Goal: Task Accomplishment & Management: Manage account settings

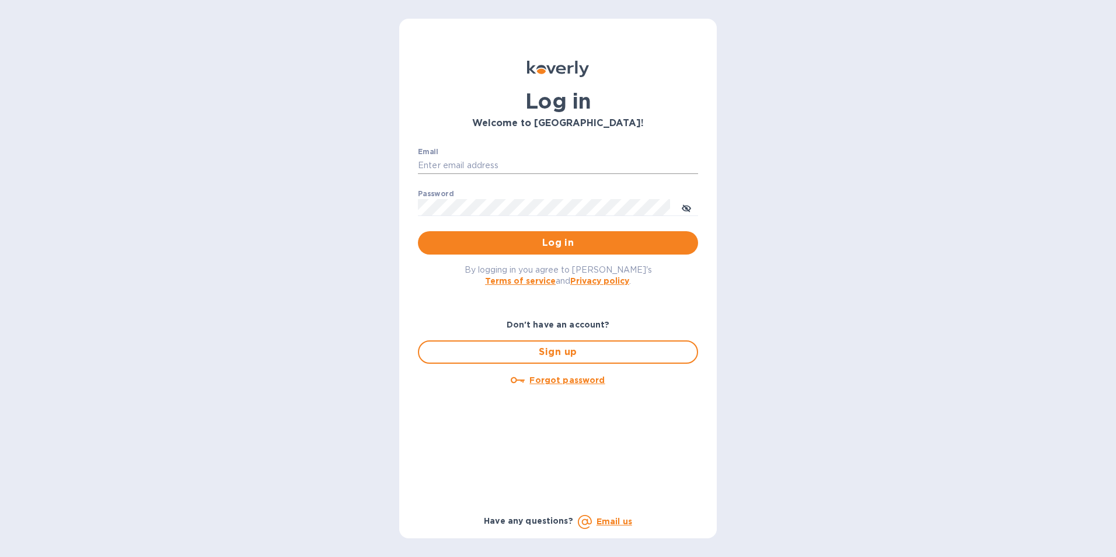
click at [469, 162] on input "Email" at bounding box center [558, 166] width 280 height 18
click at [418, 231] on button "Log in" at bounding box center [558, 242] width 280 height 23
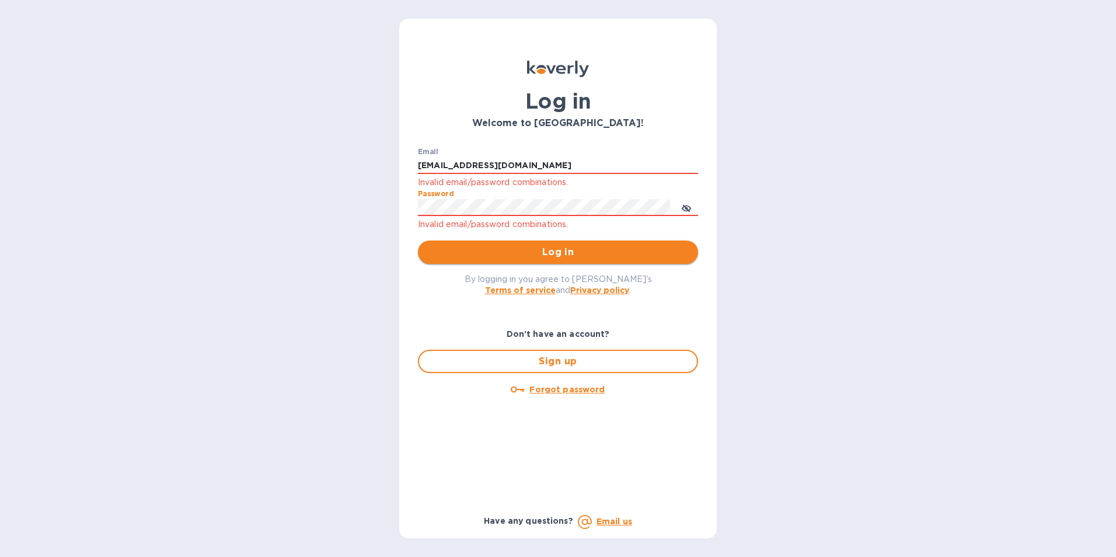
click at [564, 246] on span "Log in" at bounding box center [557, 252] width 261 height 14
click at [687, 210] on icon "toggle password visibility" at bounding box center [685, 208] width 9 height 9
click at [397, 200] on div "Log in Welcome to Koverly! Email elgcorp1@gmail.com Invalid email/password comb…" at bounding box center [558, 278] width 1116 height 557
click at [612, 257] on span "Log in" at bounding box center [557, 252] width 261 height 14
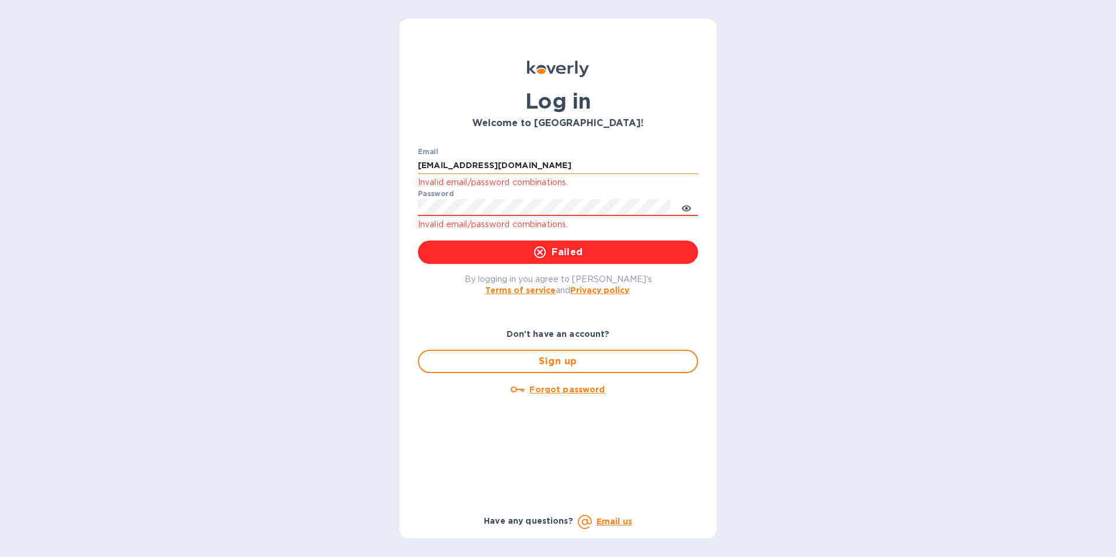
click at [500, 166] on input "elgcorp1@gmail.com" at bounding box center [558, 166] width 280 height 18
click at [508, 167] on input "elgcorp1@gmail.com" at bounding box center [558, 166] width 280 height 18
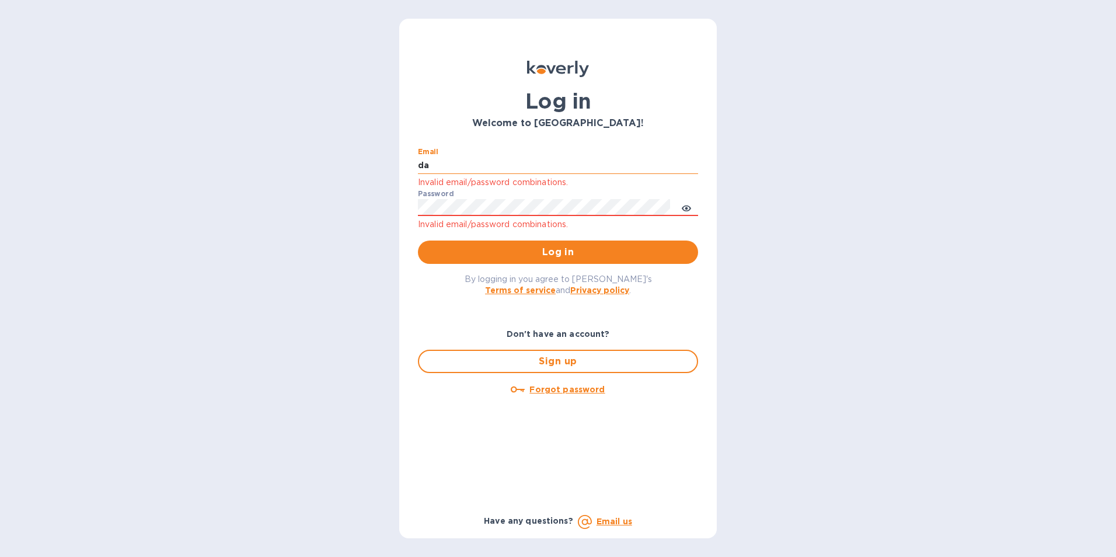
type input "david@elgcorporation.com"
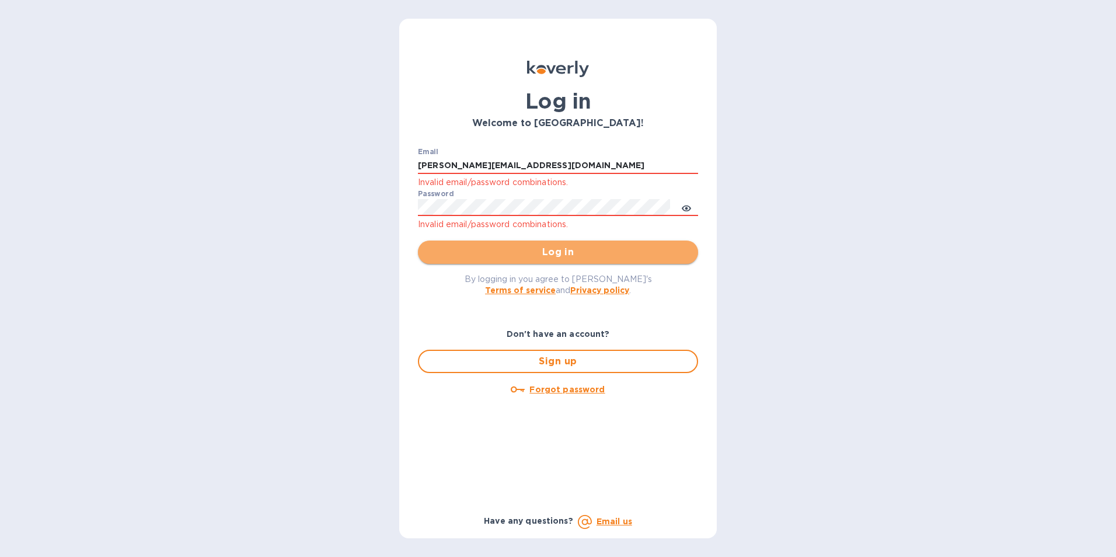
click at [540, 247] on span "Log in" at bounding box center [557, 252] width 261 height 14
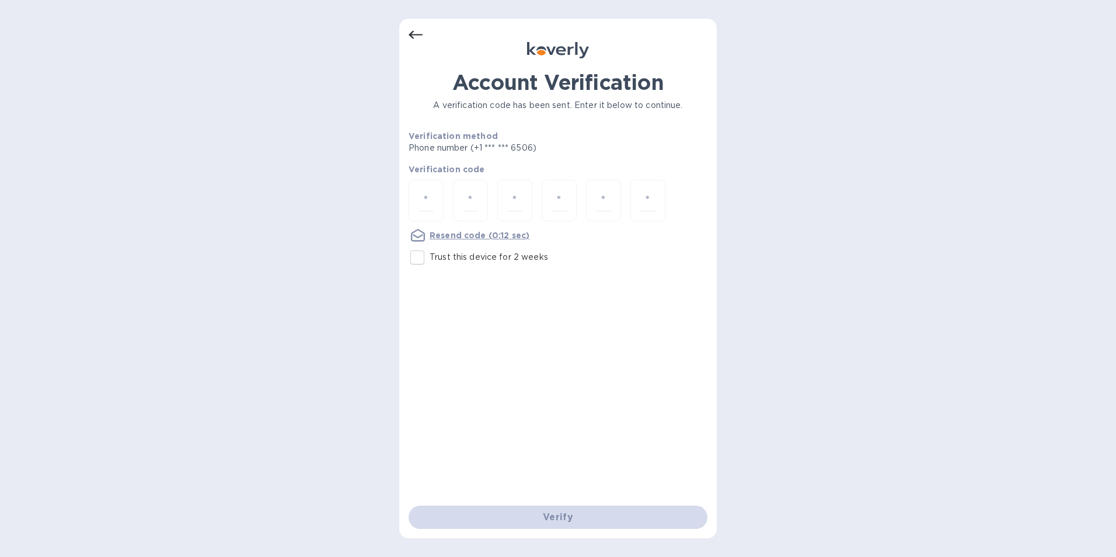
drag, startPoint x: 414, startPoint y: 261, endPoint x: 450, endPoint y: 218, distance: 56.3
click at [414, 261] on input "Trust this device for 2 weeks" at bounding box center [417, 257] width 25 height 25
checkbox input "true"
click at [416, 204] on div at bounding box center [425, 200] width 35 height 41
type input "3"
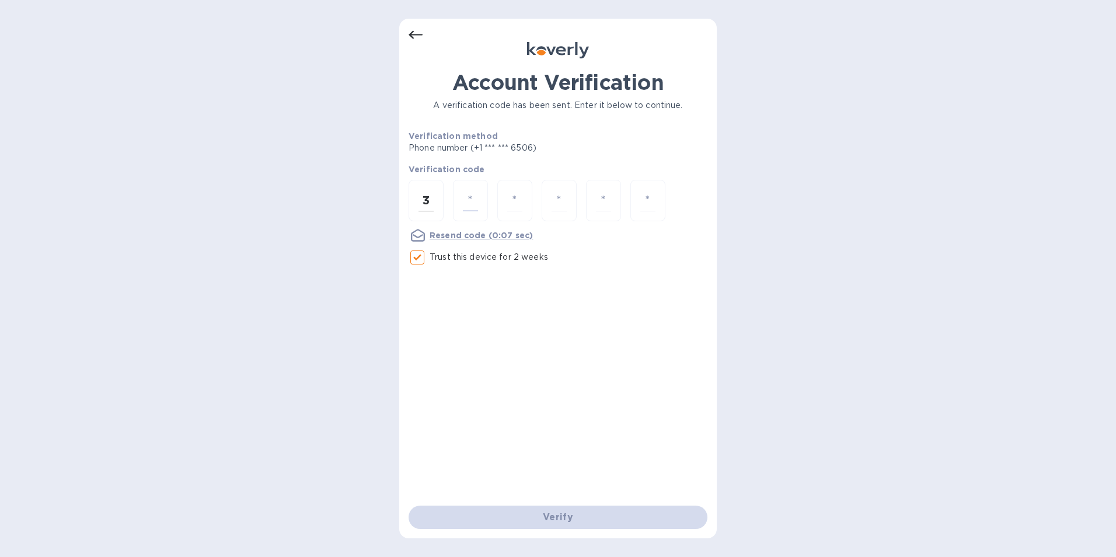
type input "5"
type input "2"
type input "9"
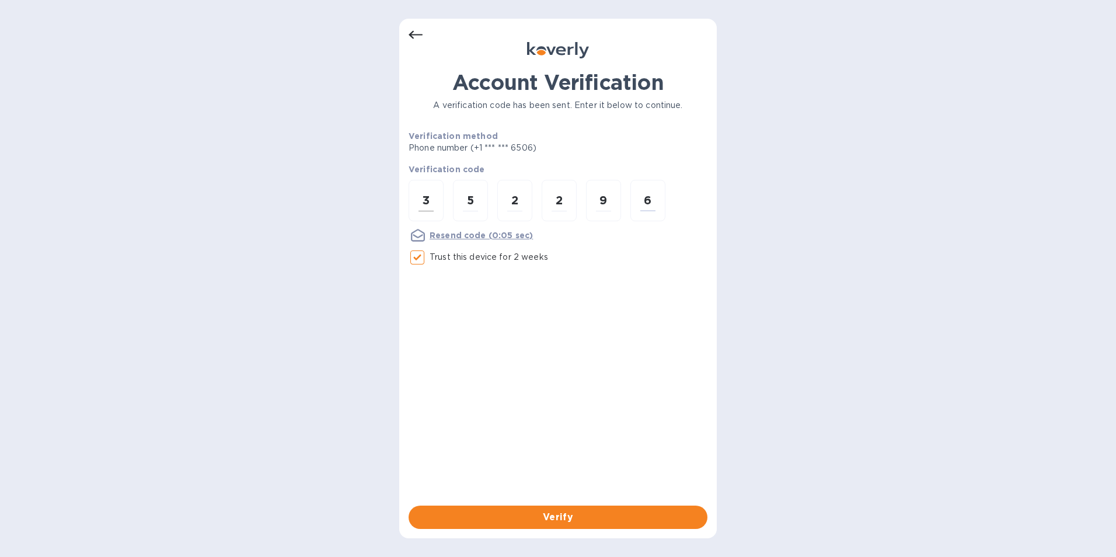
type input "6"
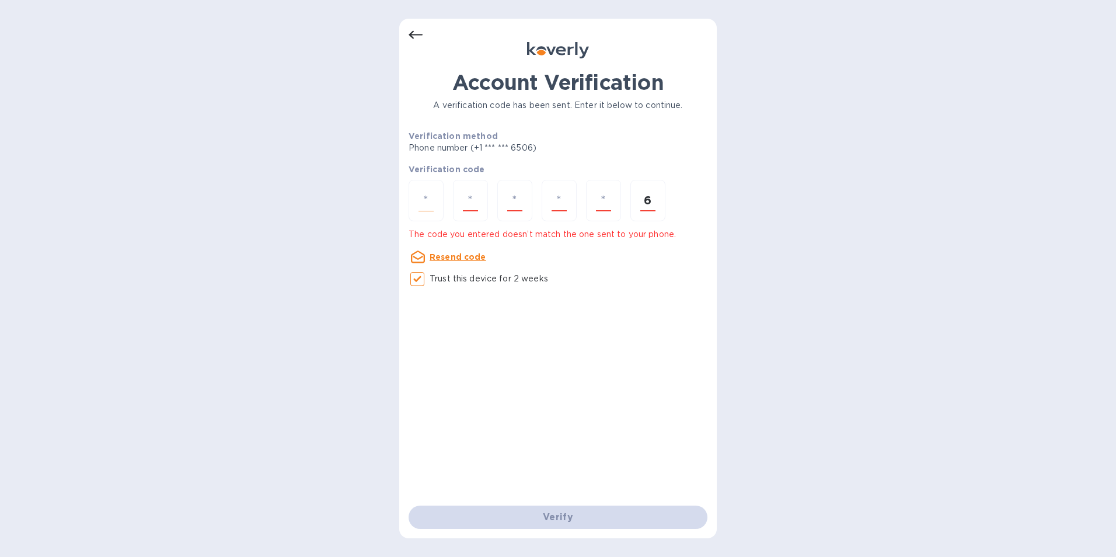
type input "6"
click at [420, 205] on input "number" at bounding box center [425, 201] width 15 height 22
type input "3"
type input "5"
type input "2"
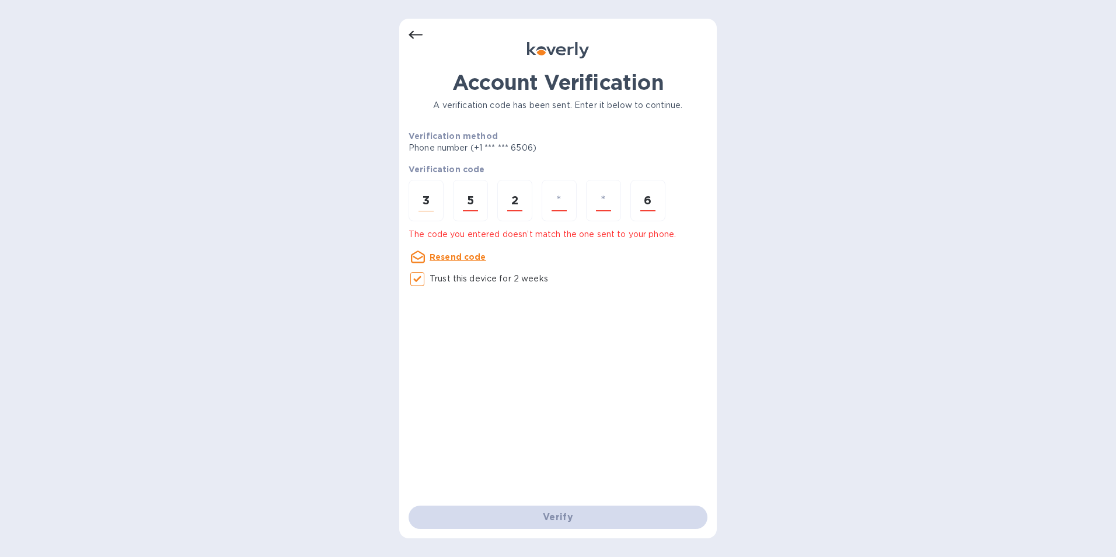
type input "2"
type input "9"
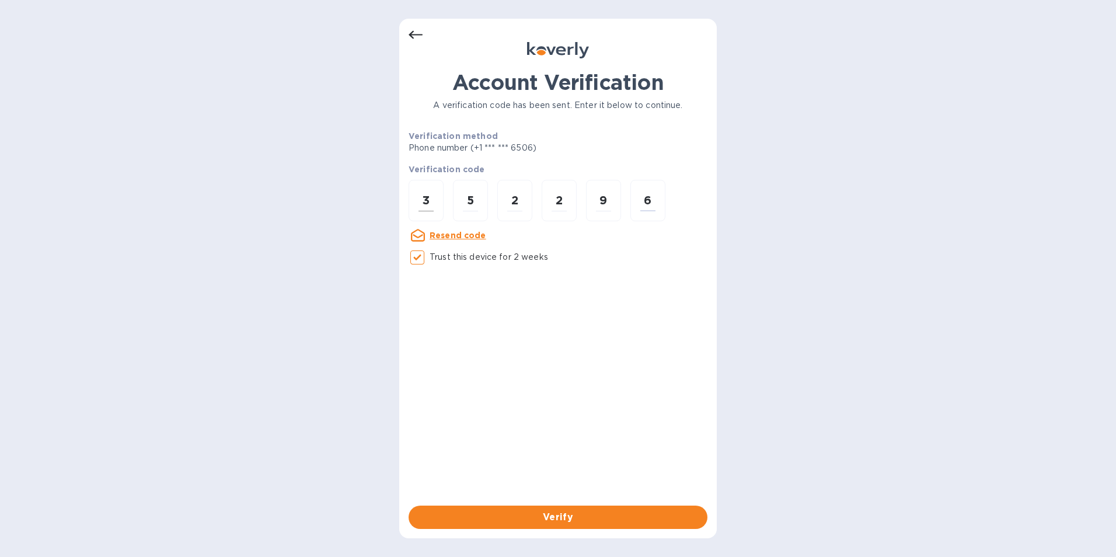
type input "6"
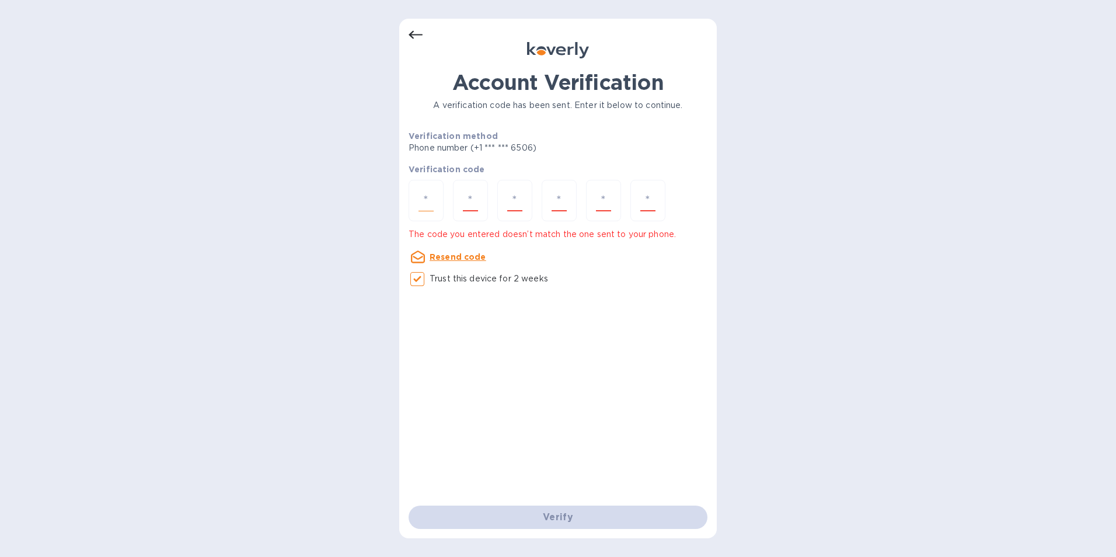
click at [420, 205] on input "number" at bounding box center [425, 201] width 15 height 22
type input "3"
type input "2"
type input "5"
type input "2"
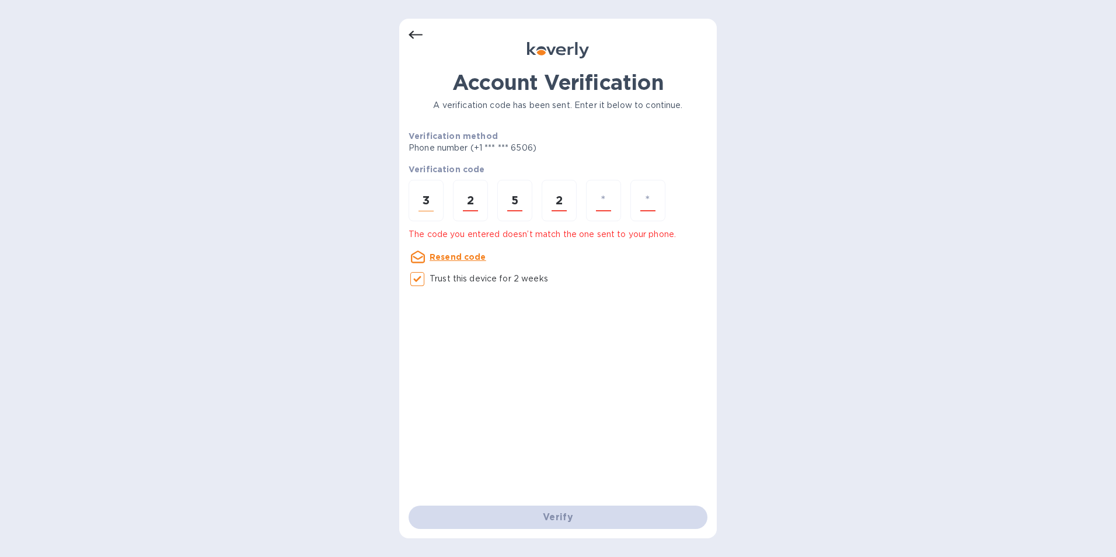
type input "9"
type input "6"
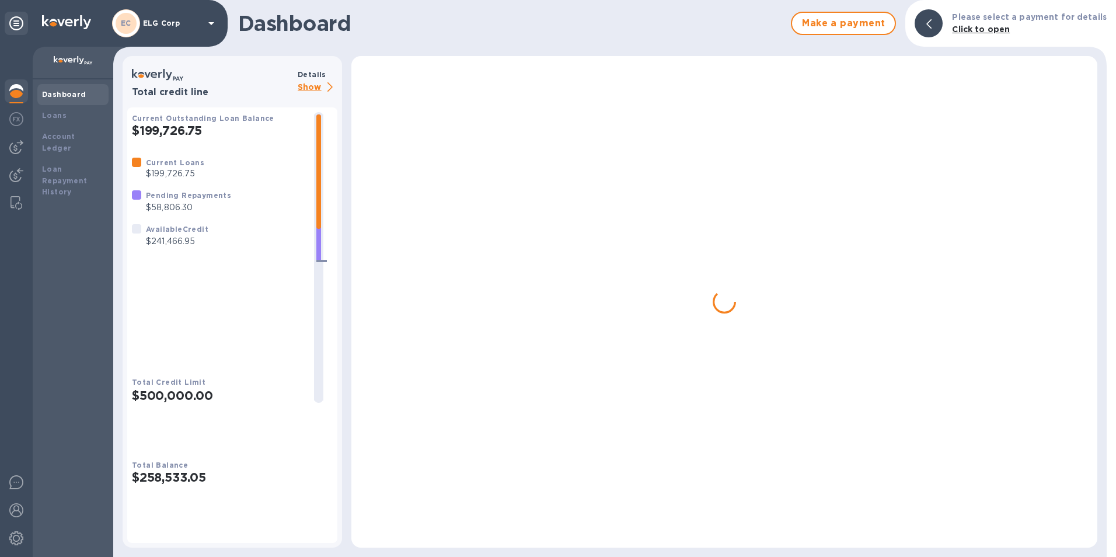
click at [71, 97] on b "Dashboard" at bounding box center [64, 94] width 44 height 9
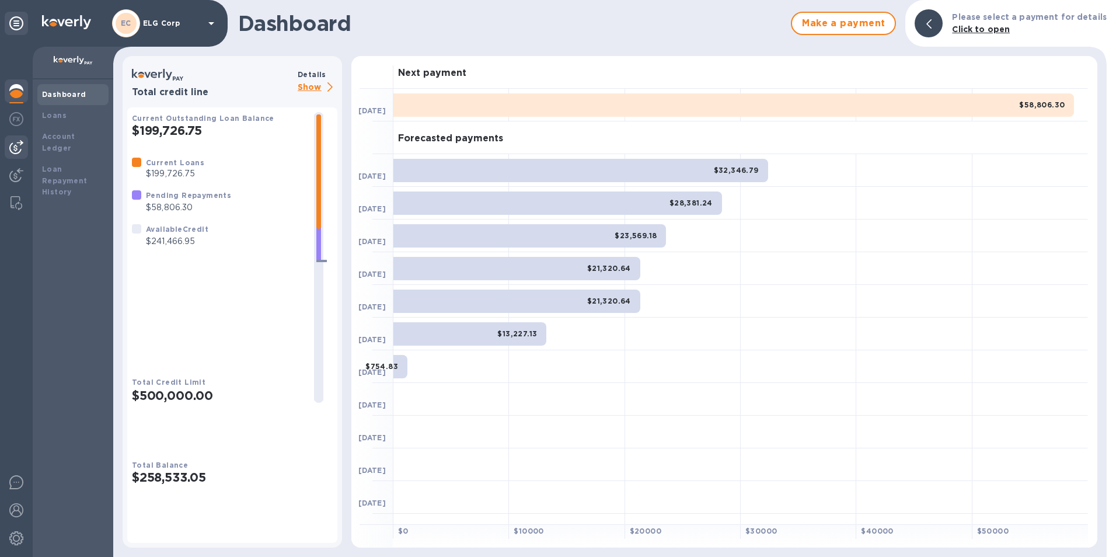
click at [17, 152] on img at bounding box center [16, 147] width 14 height 14
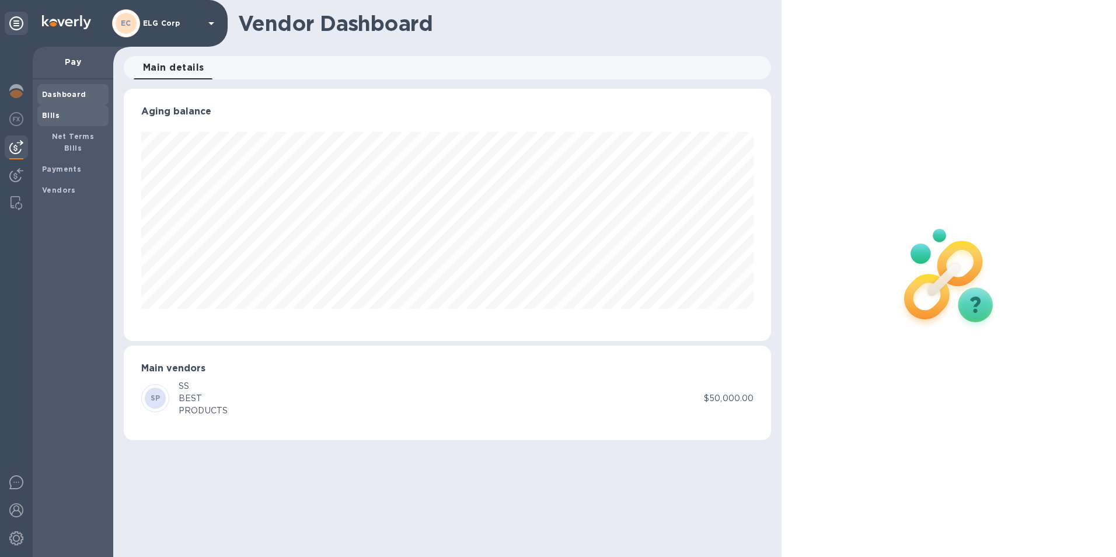
scroll to position [252, 648]
click at [78, 118] on span "Bills" at bounding box center [73, 116] width 62 height 12
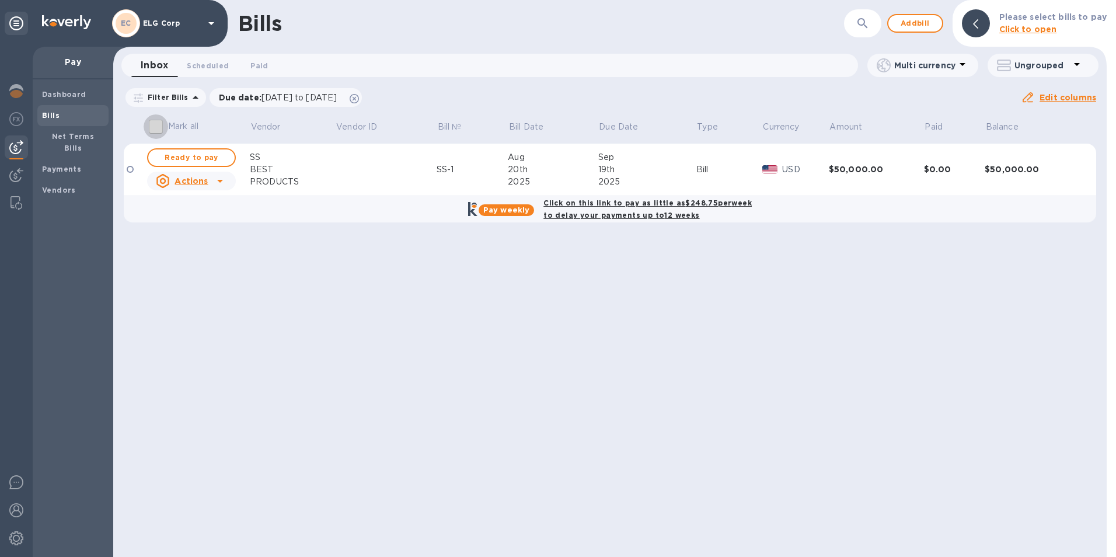
click at [152, 130] on input "Mark all" at bounding box center [156, 126] width 25 height 25
checkbox input "true"
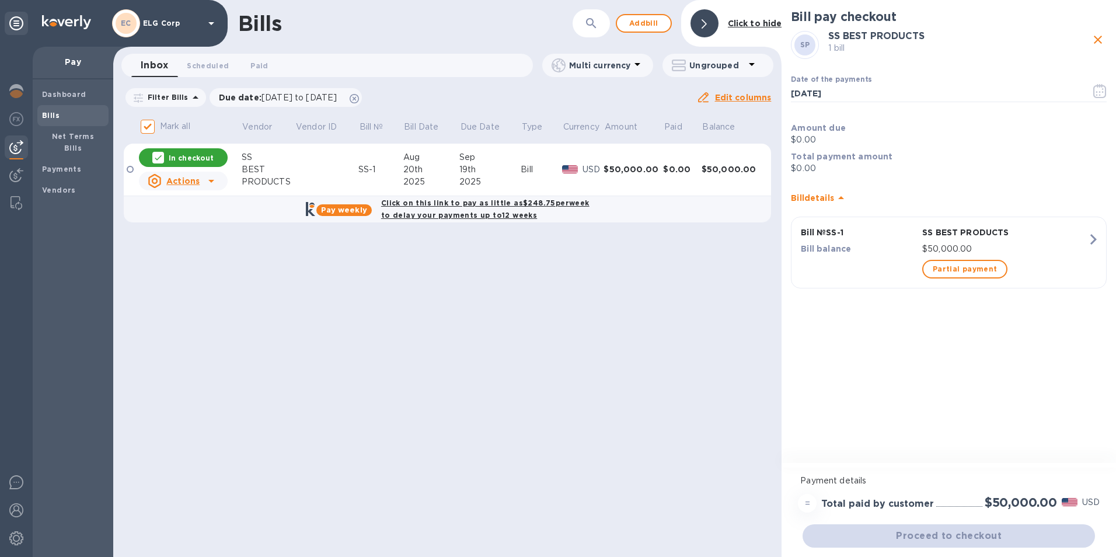
click at [198, 181] on u "Actions" at bounding box center [182, 180] width 33 height 9
click at [179, 260] on b "Delete" at bounding box center [186, 255] width 29 height 9
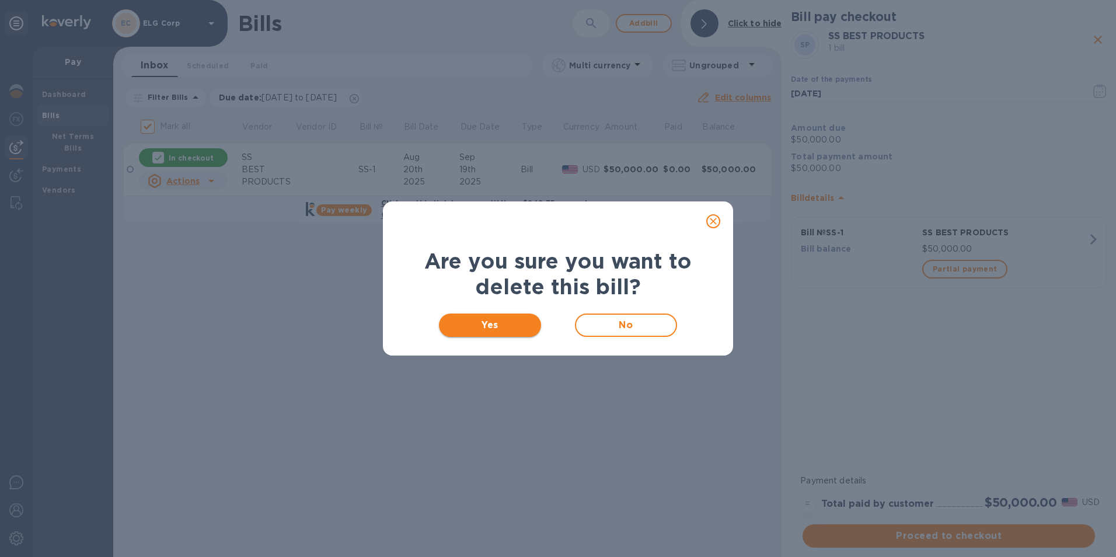
click at [506, 329] on span "Yes" at bounding box center [489, 325] width 83 height 14
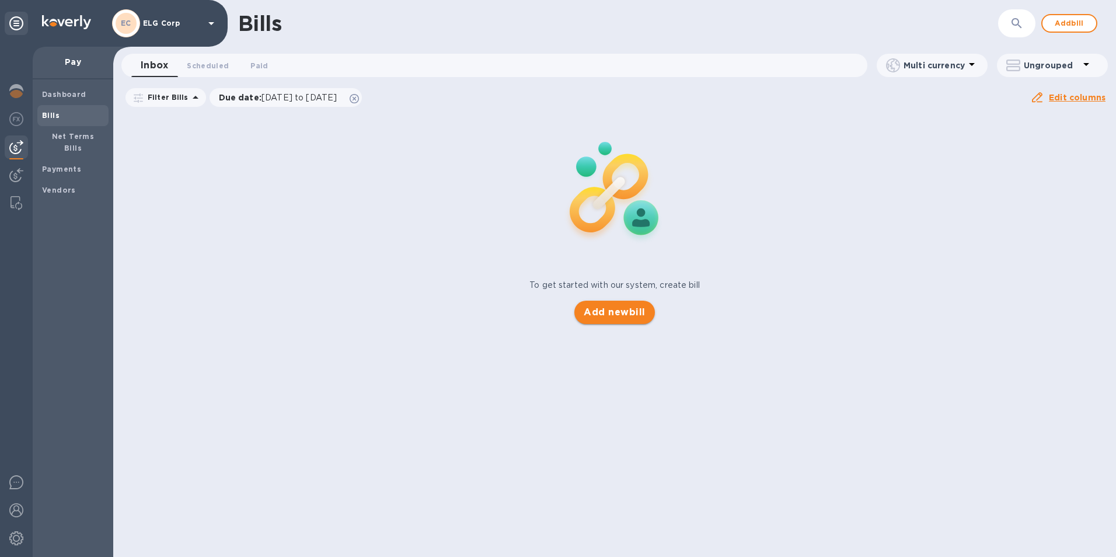
click at [579, 313] on button "Add new bill" at bounding box center [614, 311] width 80 height 23
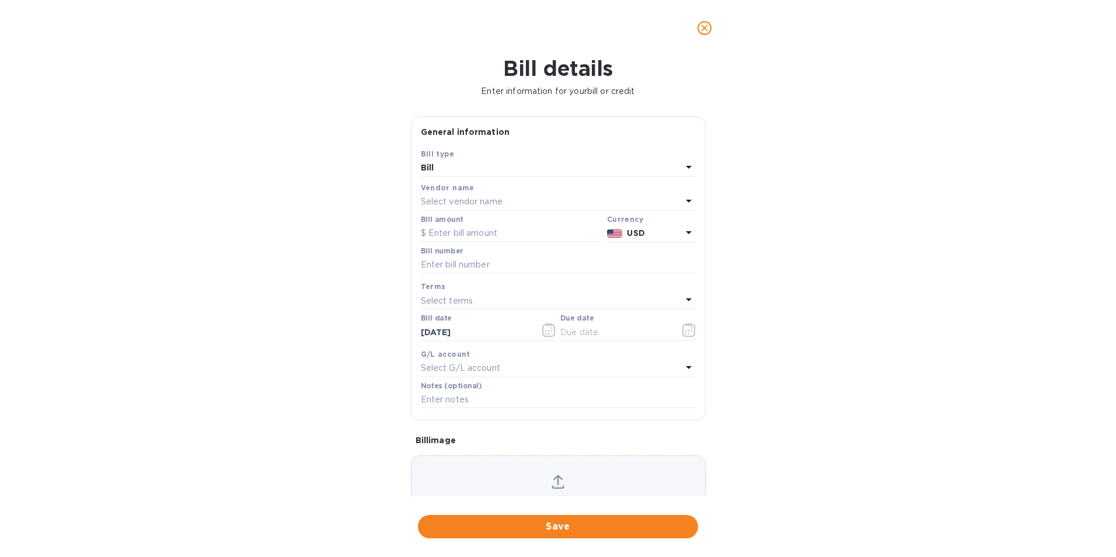
click at [495, 195] on div "Select vendor name" at bounding box center [551, 202] width 261 height 16
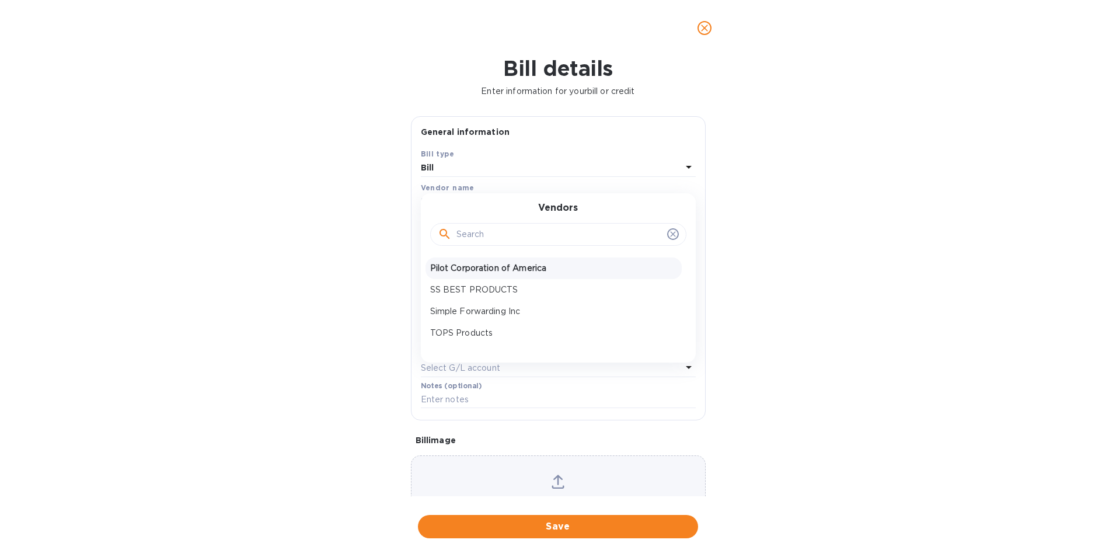
click at [487, 272] on p "Pilot Corporation of America" at bounding box center [553, 268] width 247 height 12
type input "[DATE]"
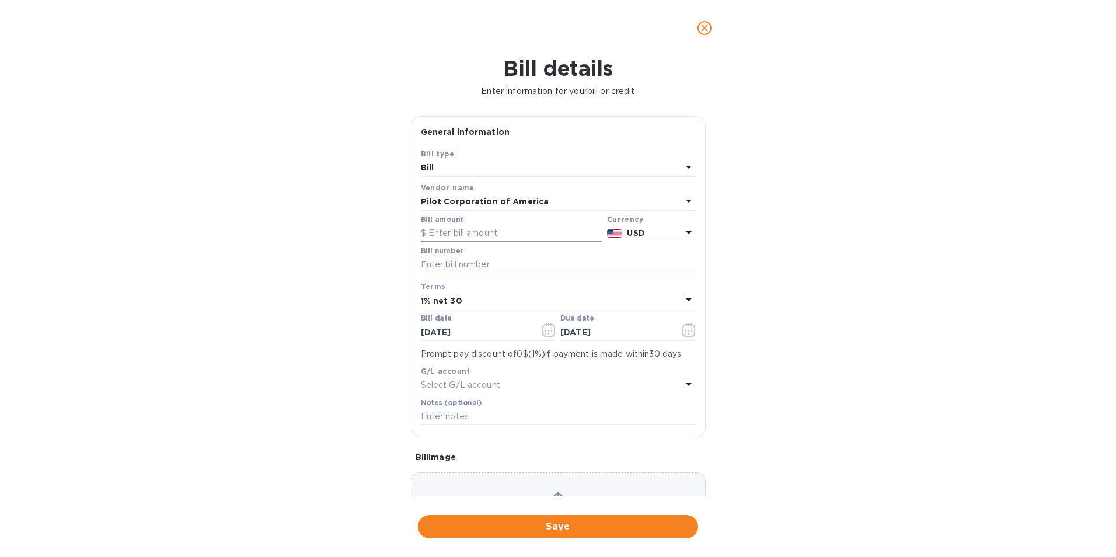
click at [474, 233] on input "text" at bounding box center [511, 234] width 181 height 18
click at [474, 235] on input "text" at bounding box center [511, 234] width 181 height 18
paste input "42,900.48"
type input "42,900.48"
click at [469, 260] on input "text" at bounding box center [558, 265] width 275 height 18
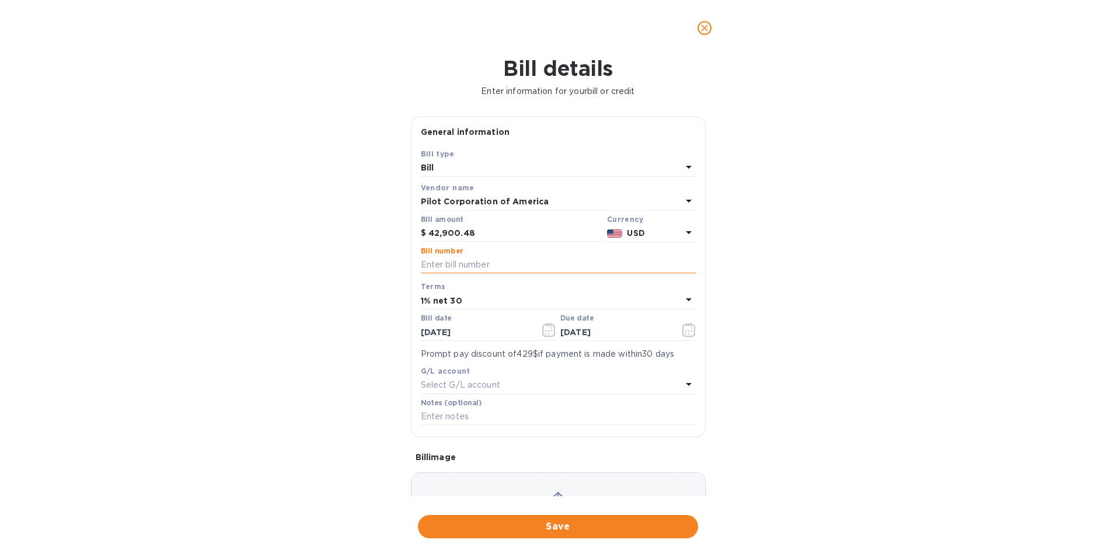
click at [490, 269] on input "text" at bounding box center [558, 265] width 275 height 18
paste input "614444"
type input "614444"
click at [553, 334] on icon "button" at bounding box center [548, 330] width 13 height 14
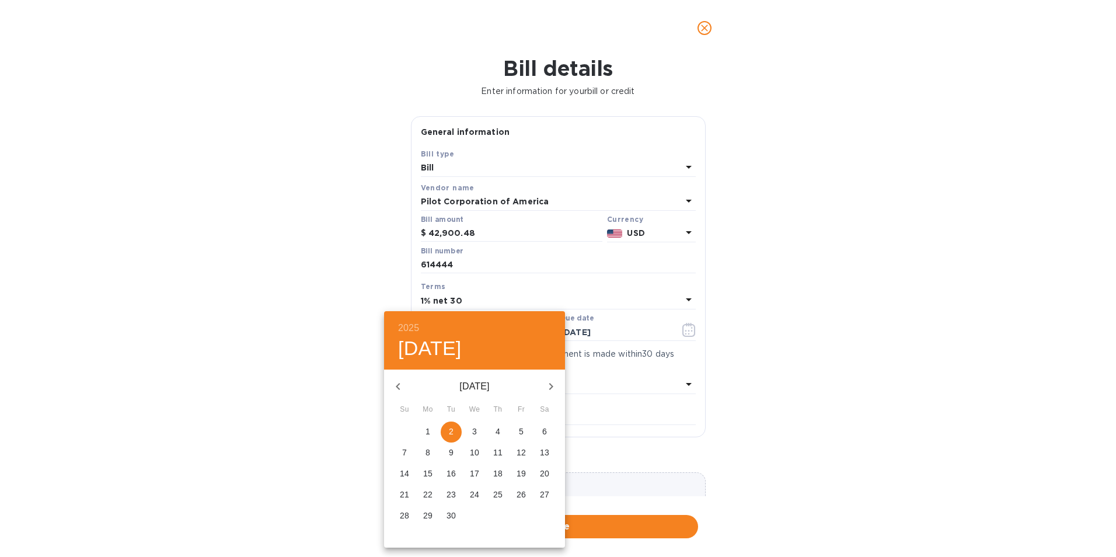
click at [397, 382] on icon "button" at bounding box center [398, 386] width 14 height 14
drag, startPoint x: 470, startPoint y: 513, endPoint x: 429, endPoint y: 516, distance: 40.9
click at [429, 516] on div "27 28 29 30 31 1 2" at bounding box center [474, 515] width 181 height 21
click at [428, 516] on p "28" at bounding box center [427, 515] width 9 height 12
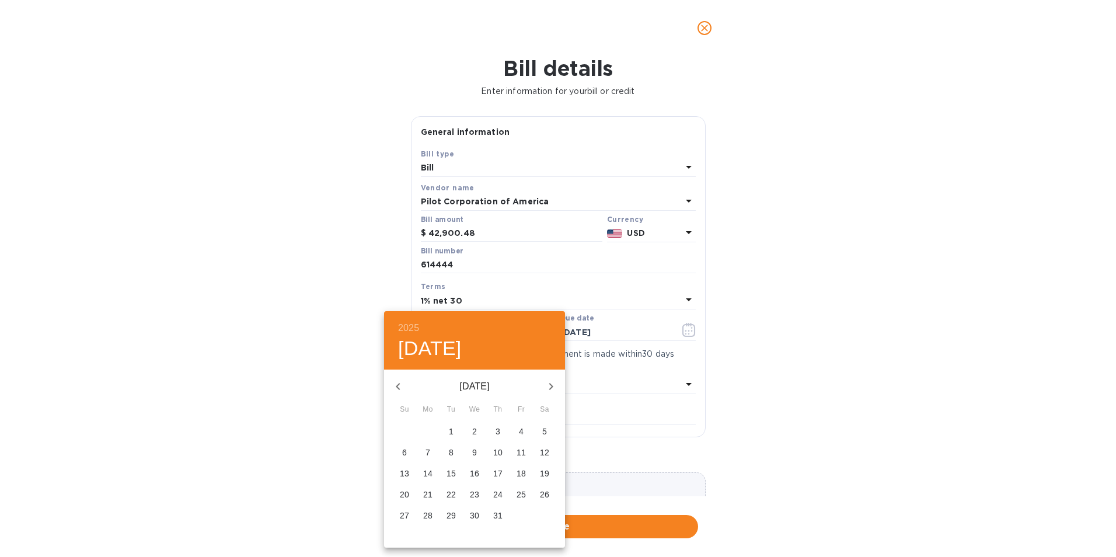
type input "[DATE]"
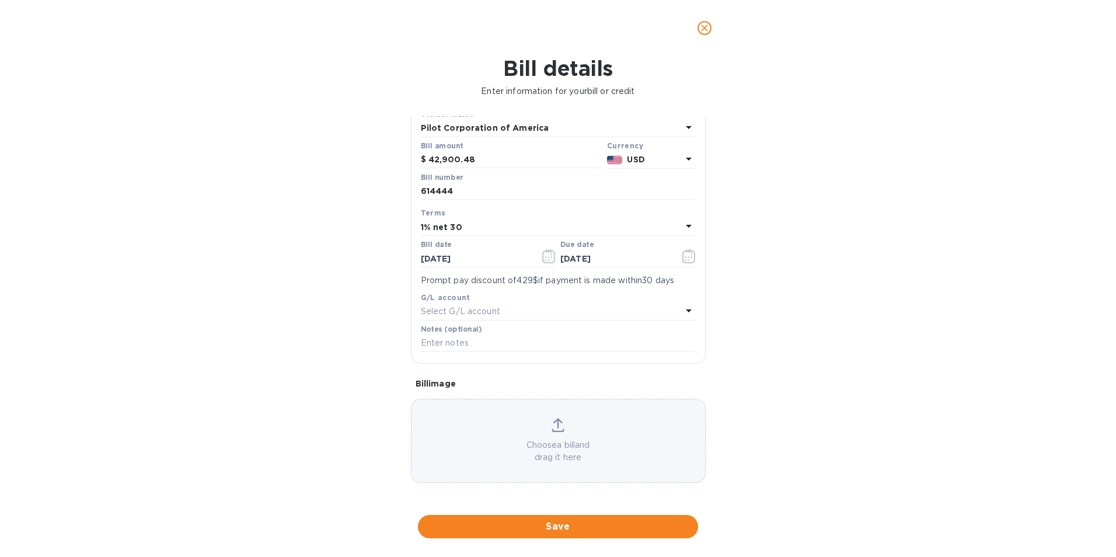
scroll to position [74, 0]
click at [558, 517] on button "Save" at bounding box center [558, 526] width 280 height 23
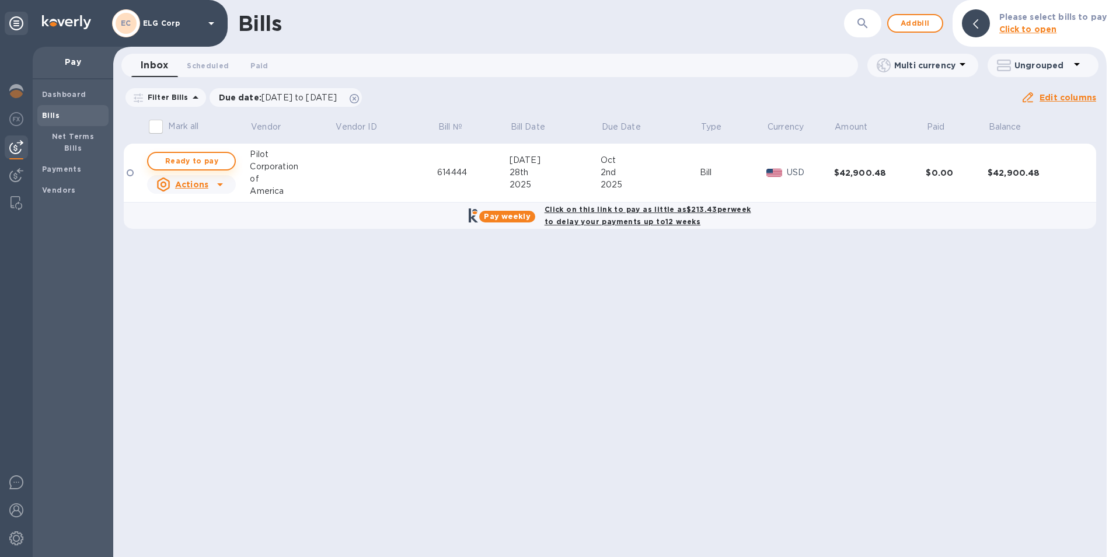
click at [195, 158] on span "Ready to pay" at bounding box center [192, 161] width 68 height 14
checkbox input "true"
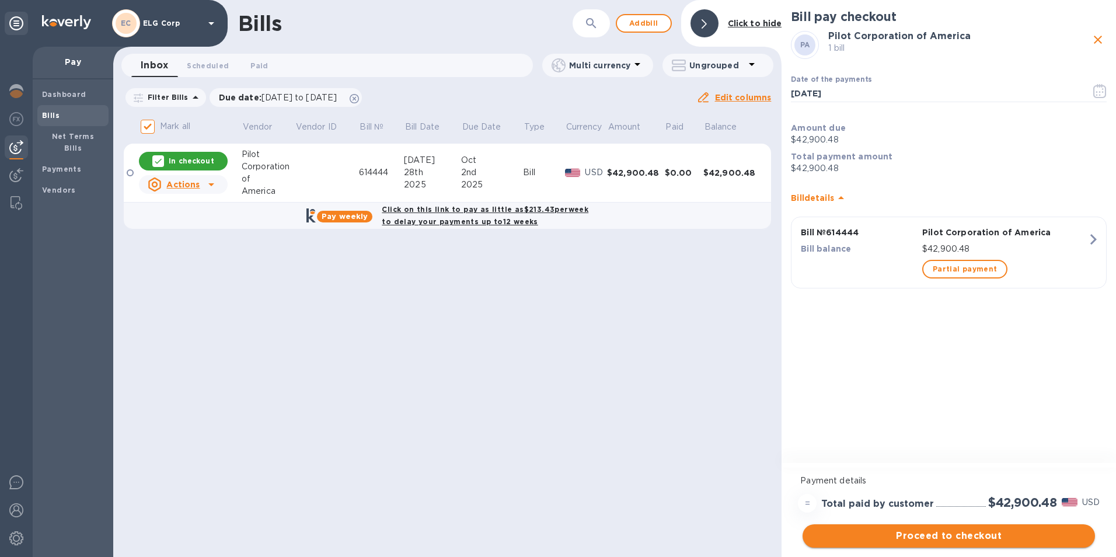
click at [956, 535] on span "Proceed to checkout" at bounding box center [949, 536] width 274 height 14
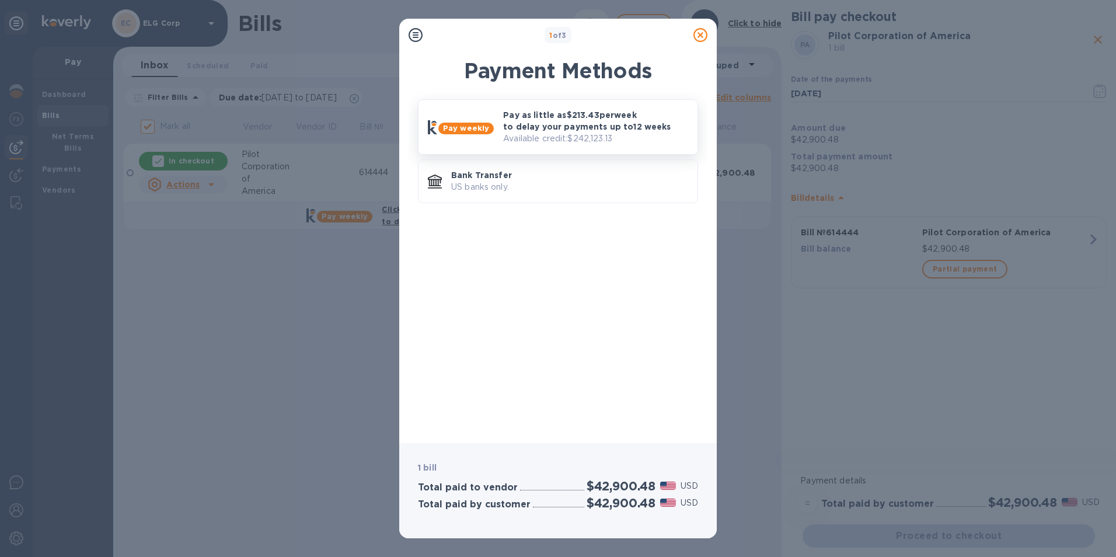
click at [570, 134] on p "Available credit: $242,123.13" at bounding box center [595, 138] width 185 height 12
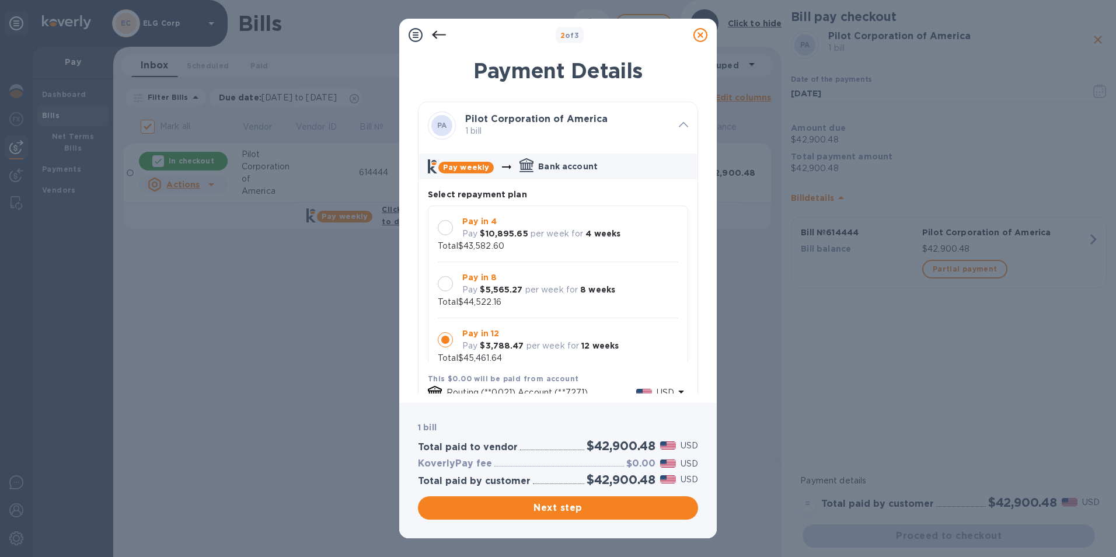
scroll to position [11, 0]
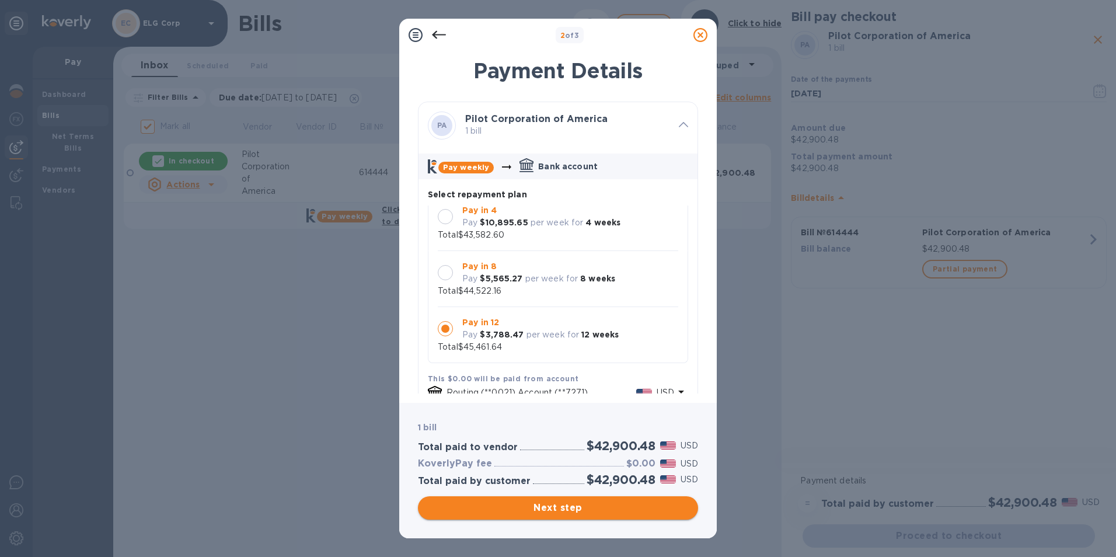
click at [602, 513] on span "Next step" at bounding box center [557, 508] width 261 height 14
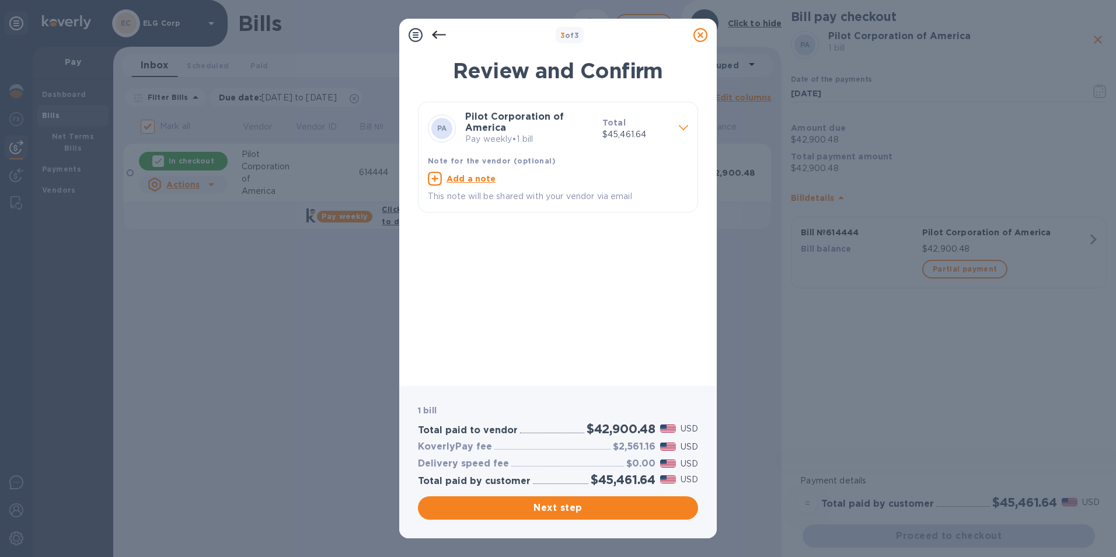
click at [560, 495] on div "Next step" at bounding box center [557, 508] width 285 height 28
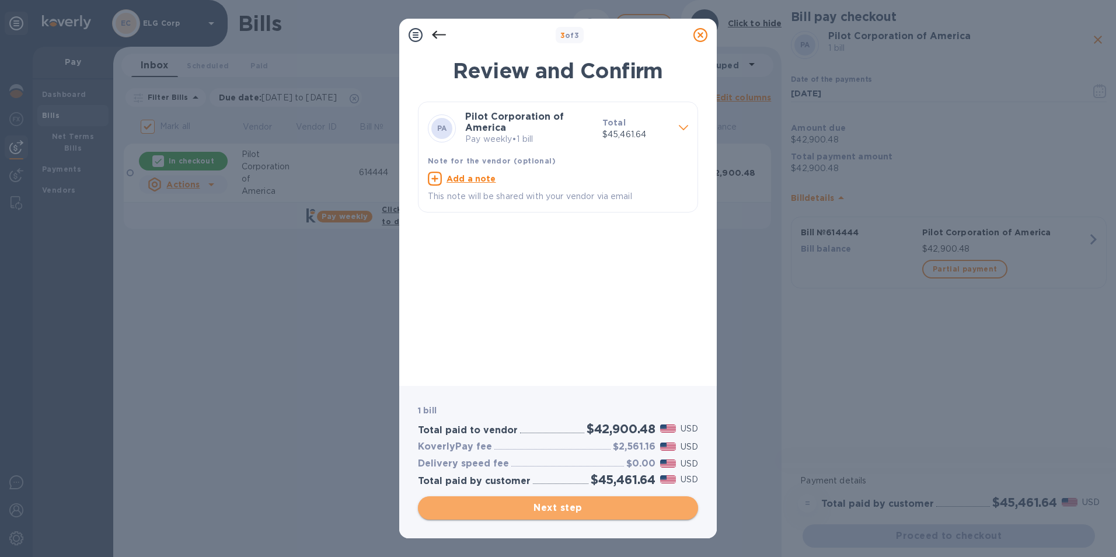
click at [545, 504] on span "Next step" at bounding box center [557, 508] width 261 height 14
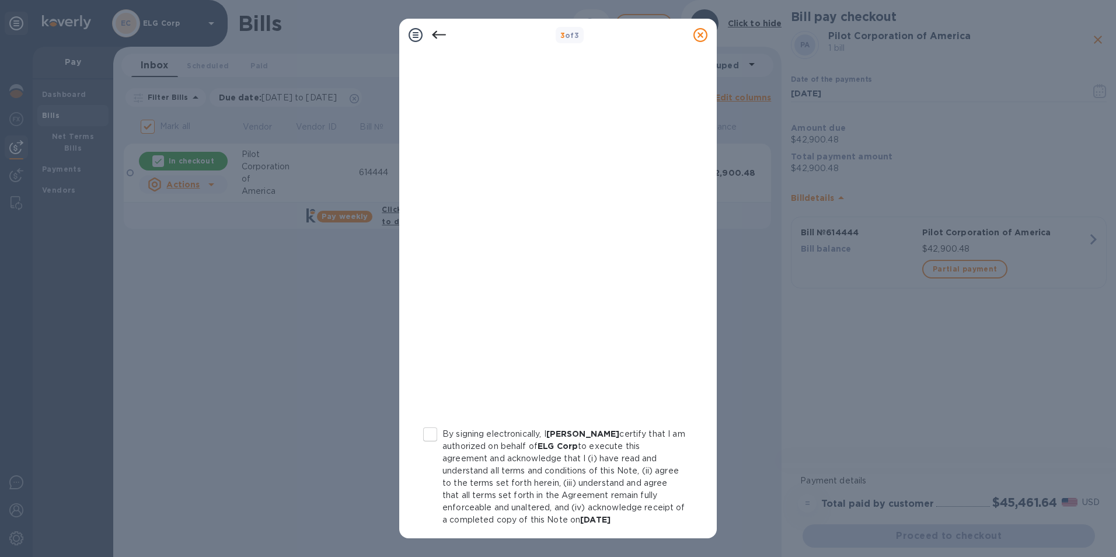
scroll to position [96, 0]
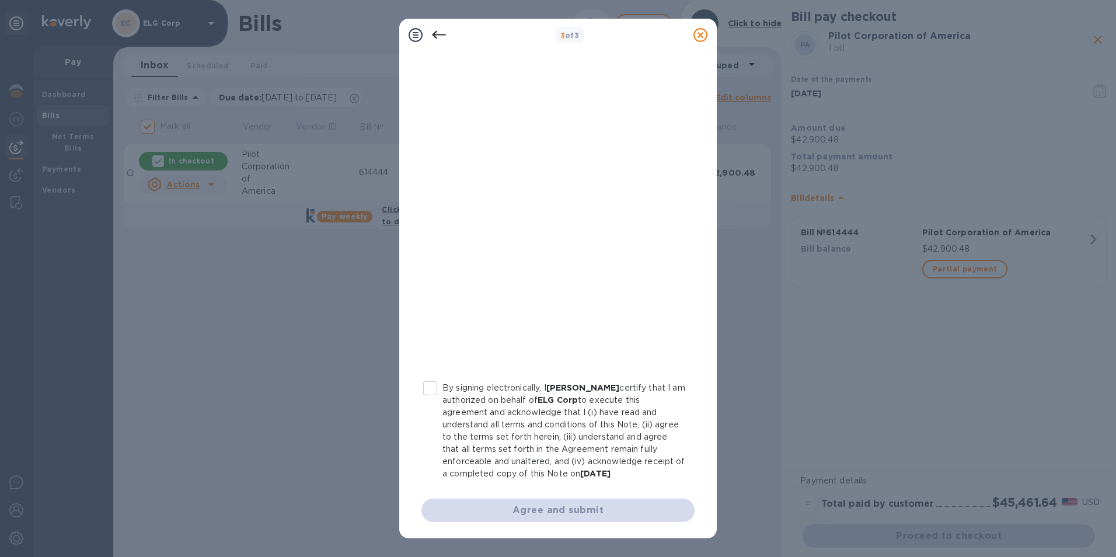
click at [488, 406] on p "By signing electronically, I [PERSON_NAME] certify that I am authorized on beha…" at bounding box center [563, 431] width 243 height 98
click at [442, 400] on input "By signing electronically, I [PERSON_NAME] certify that I am authorized on beha…" at bounding box center [430, 388] width 25 height 25
checkbox input "true"
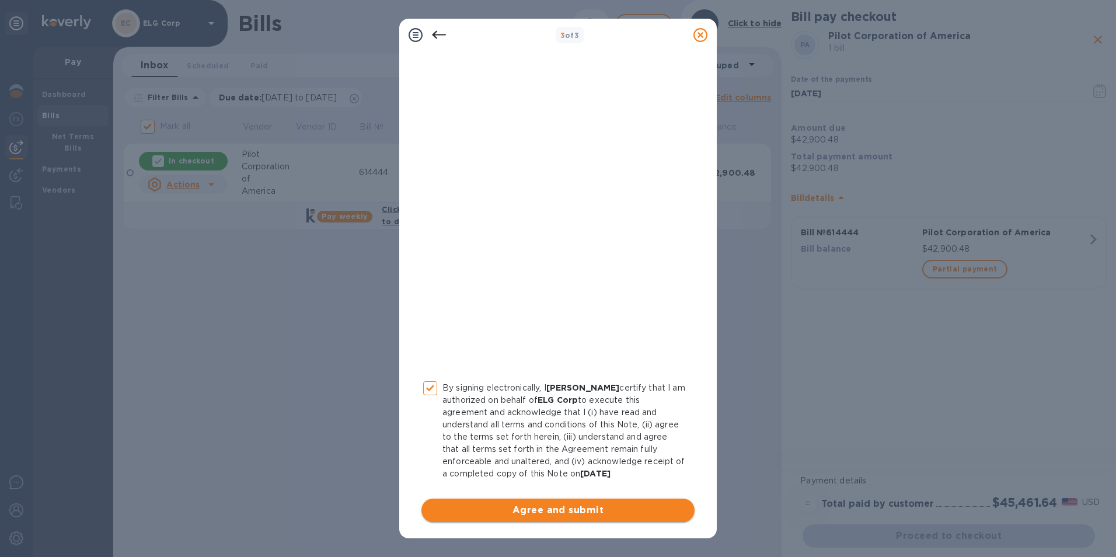
click at [536, 504] on span "Agree and submit" at bounding box center [558, 510] width 254 height 14
